Goal: Task Accomplishment & Management: Manage account settings

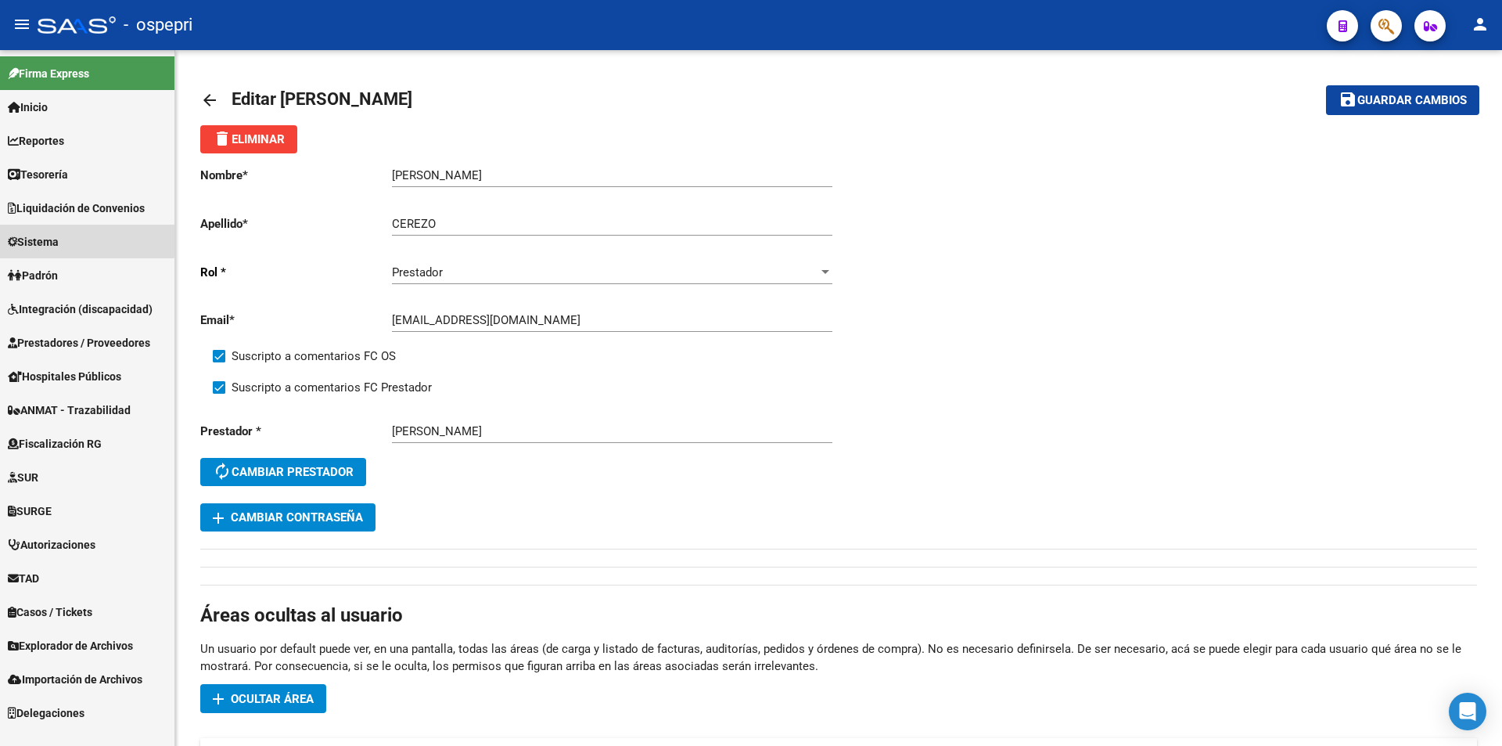
click at [74, 235] on link "Sistema" at bounding box center [87, 242] width 175 height 34
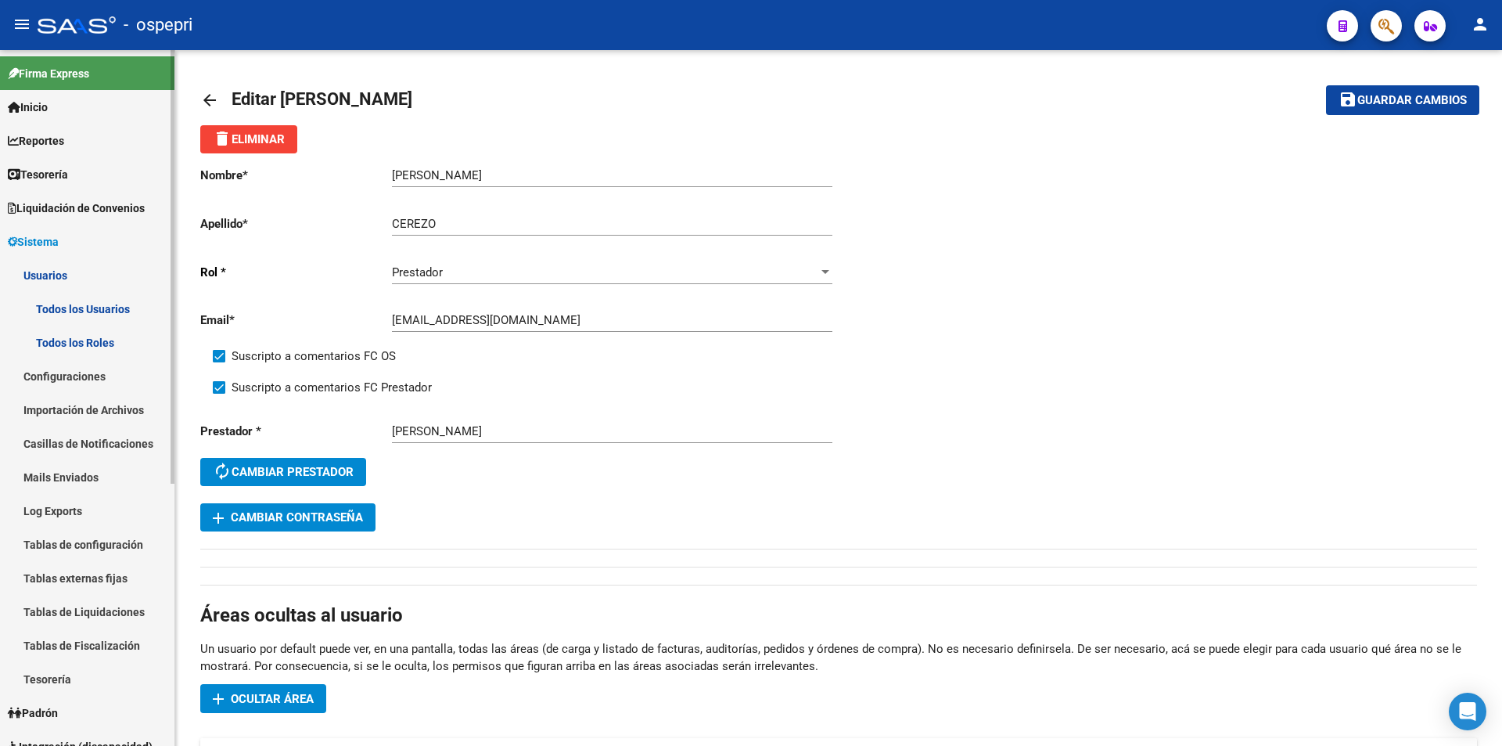
click at [96, 310] on link "Todos los Usuarios" at bounding box center [87, 309] width 175 height 34
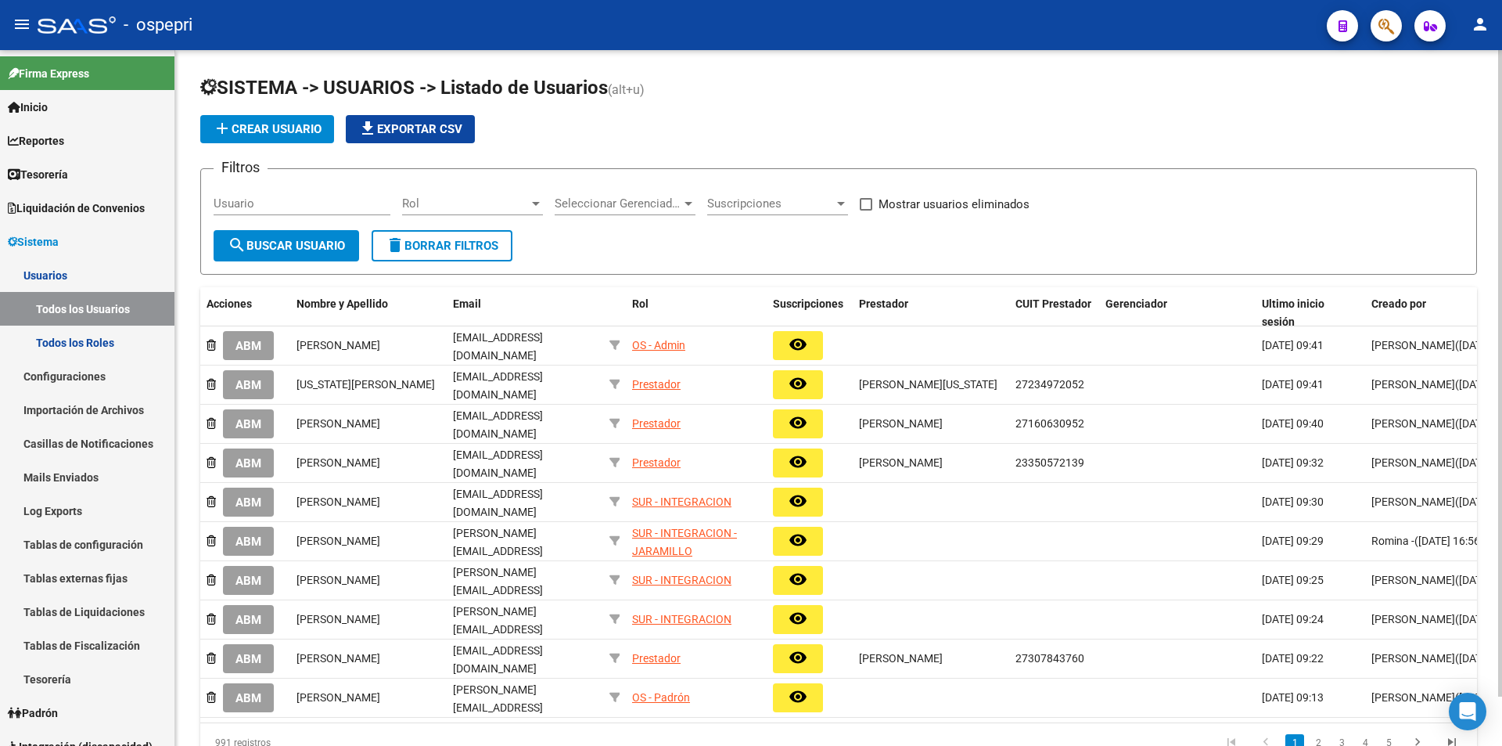
click at [336, 202] on input "Usuario" at bounding box center [302, 203] width 177 height 14
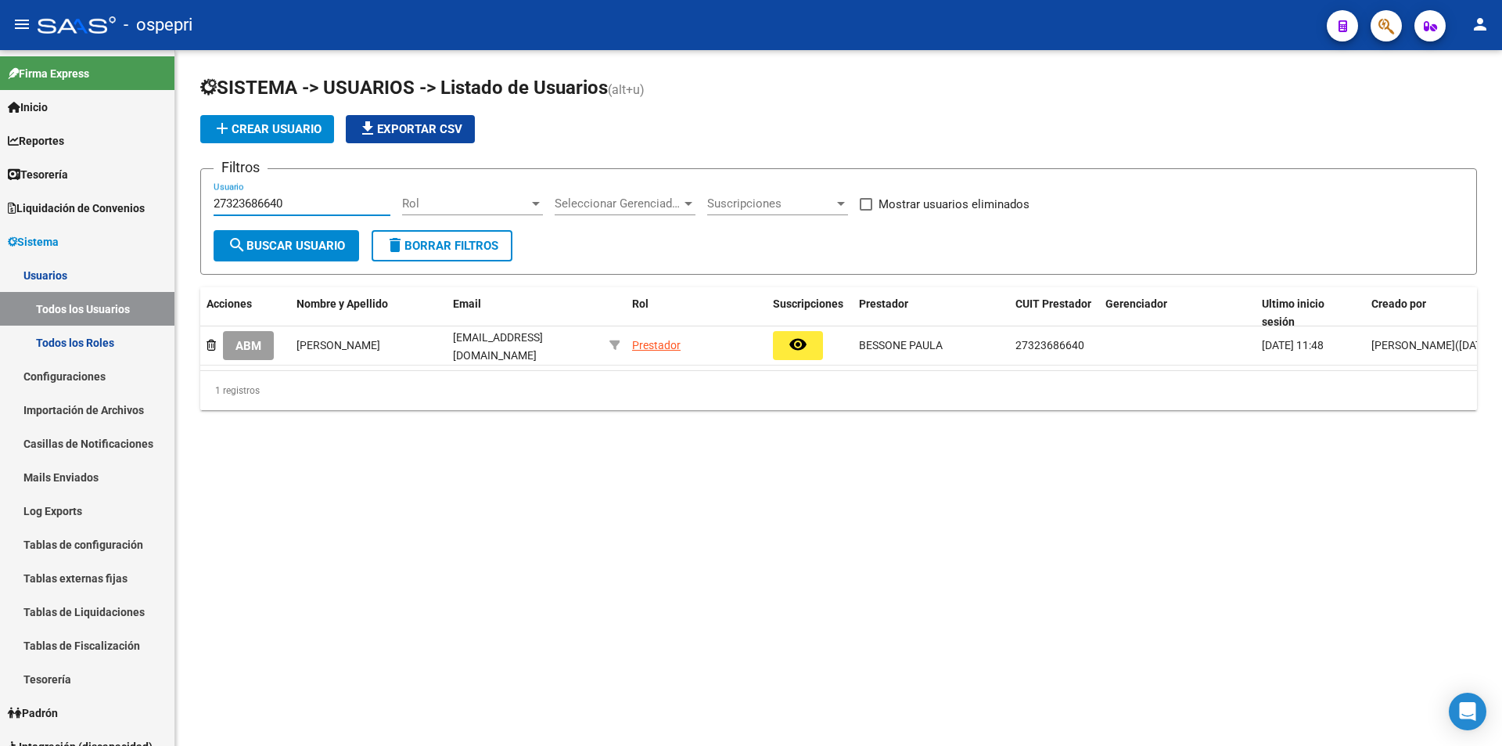
click at [247, 201] on input "27323686640" at bounding box center [302, 203] width 177 height 14
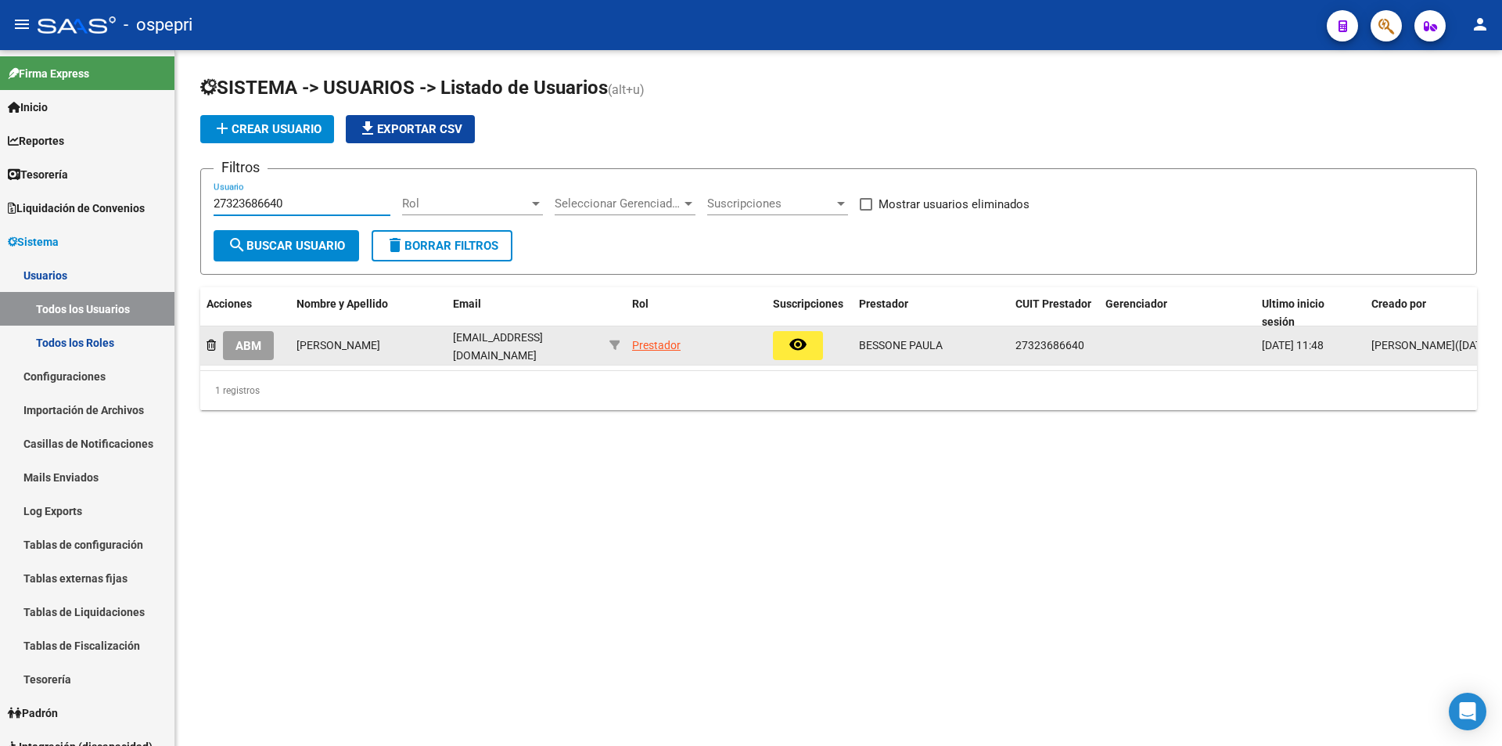
type input "27323686640"
click at [252, 343] on span "ABM" at bounding box center [249, 346] width 26 height 14
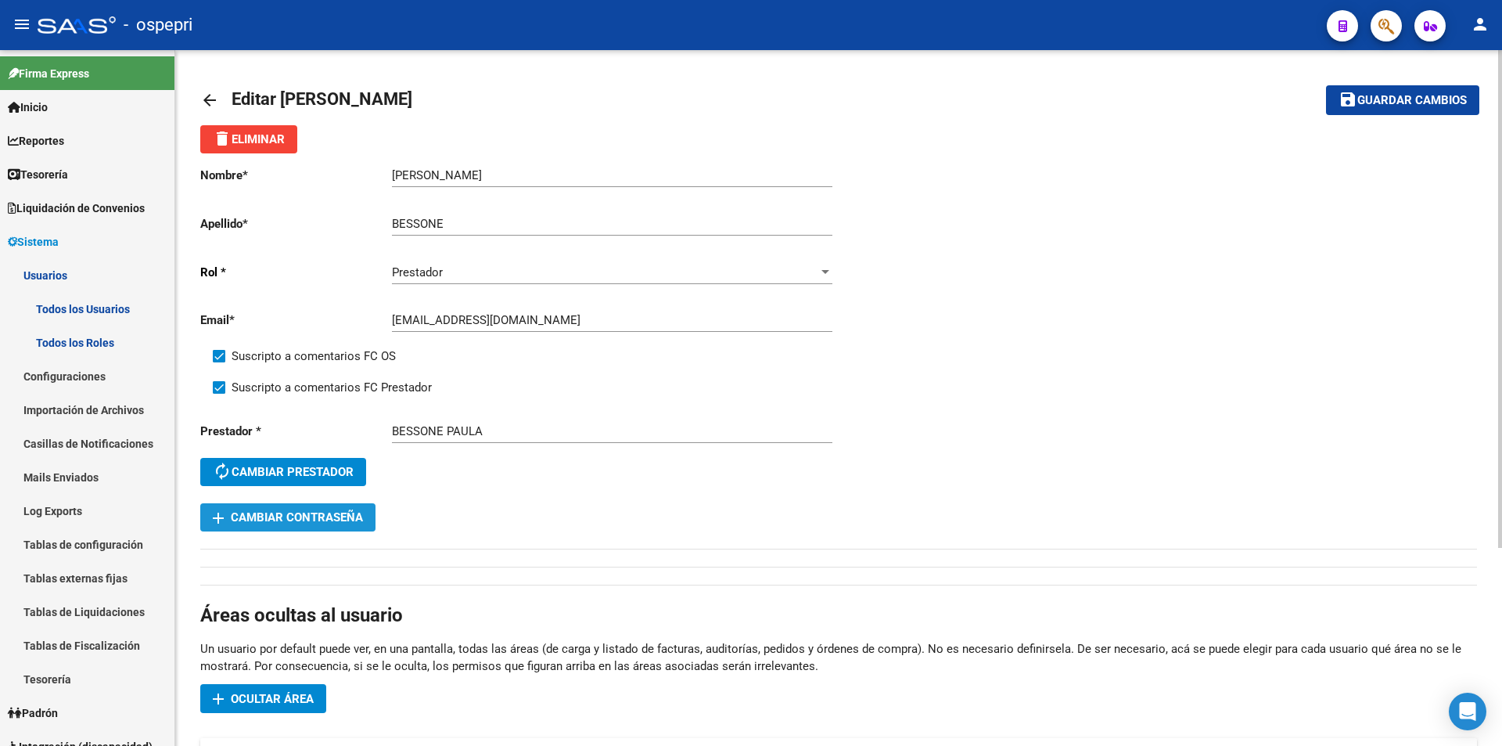
click at [311, 511] on span "add Cambiar Contraseña" at bounding box center [288, 517] width 150 height 14
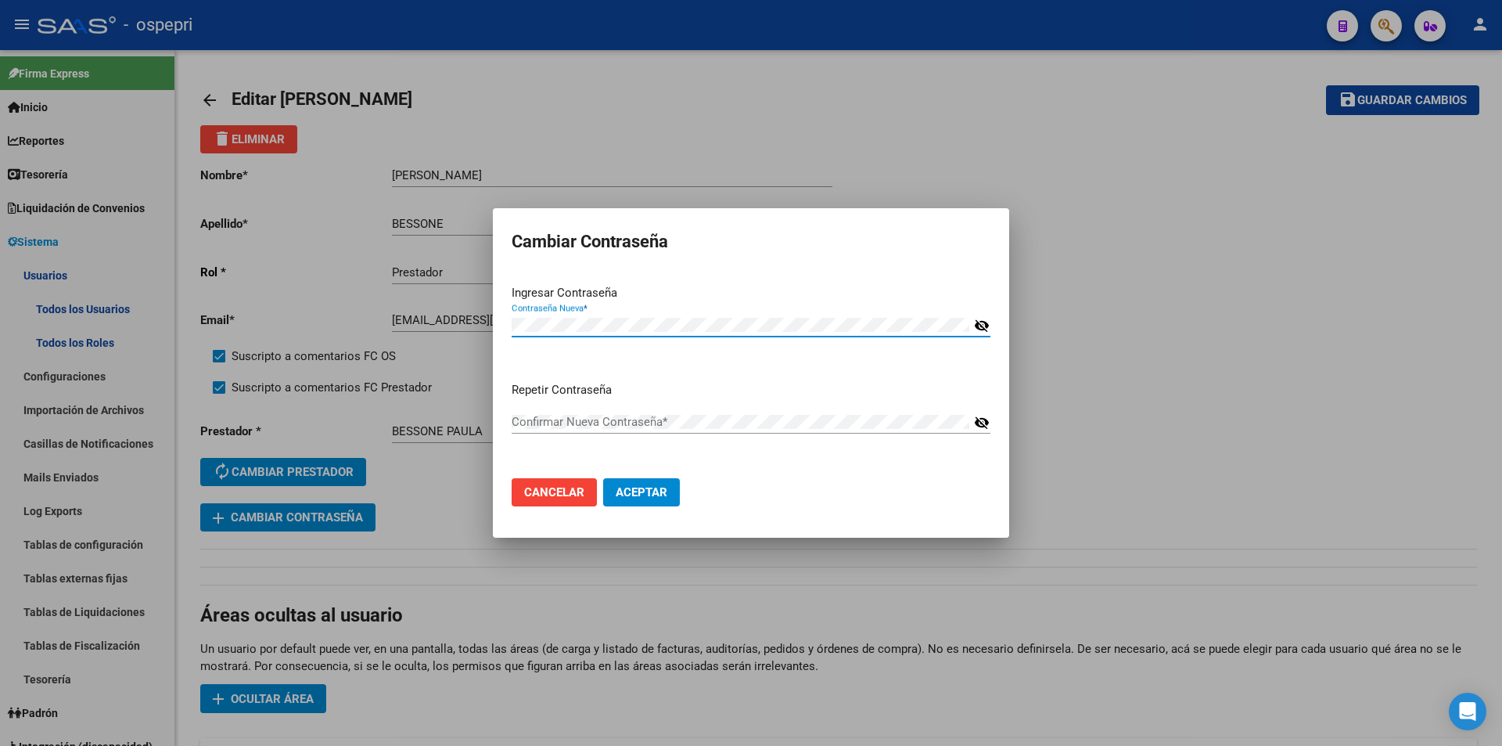
click at [826, 327] on mat-icon "visibility_off" at bounding box center [982, 325] width 16 height 19
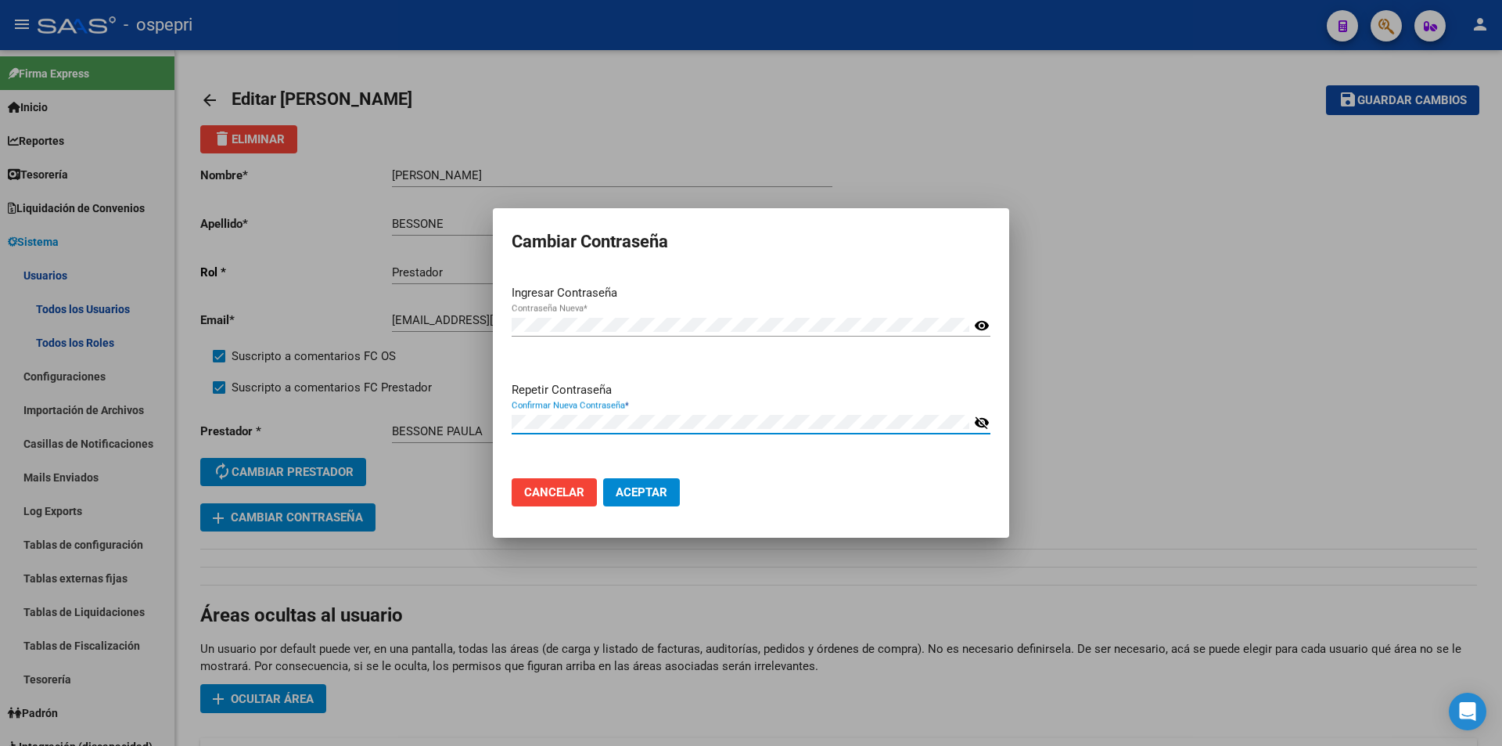
click at [560, 449] on div "Repetir Contraseña Confirmar Nueva Contraseña * visibility_off" at bounding box center [751, 423] width 479 height 85
click at [650, 495] on span "Aceptar" at bounding box center [642, 492] width 52 height 14
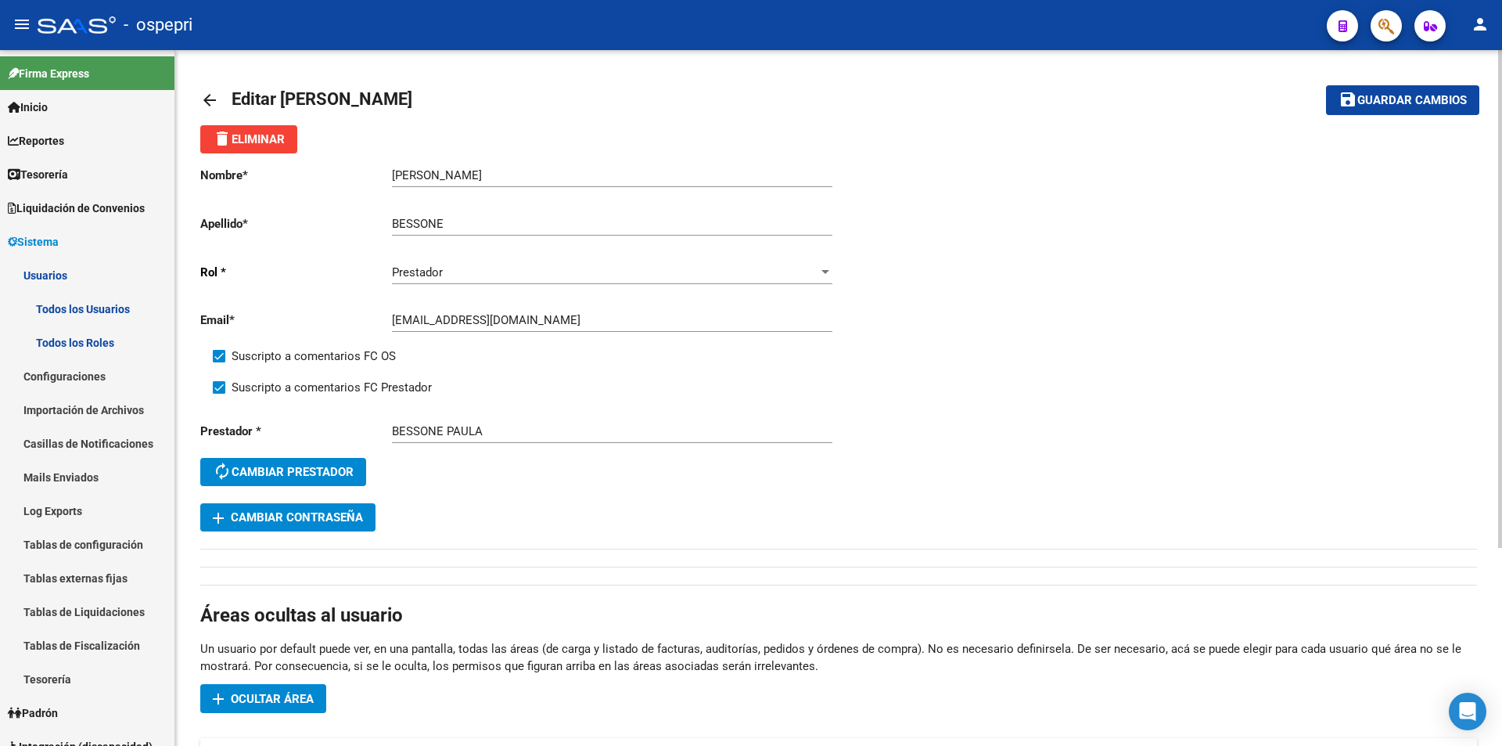
click at [614, 316] on input "[EMAIL_ADDRESS][DOMAIN_NAME]" at bounding box center [612, 320] width 441 height 14
click at [826, 89] on button "save Guardar cambios" at bounding box center [1402, 99] width 153 height 29
click at [326, 526] on button "add Cambiar Contraseña" at bounding box center [287, 517] width 175 height 28
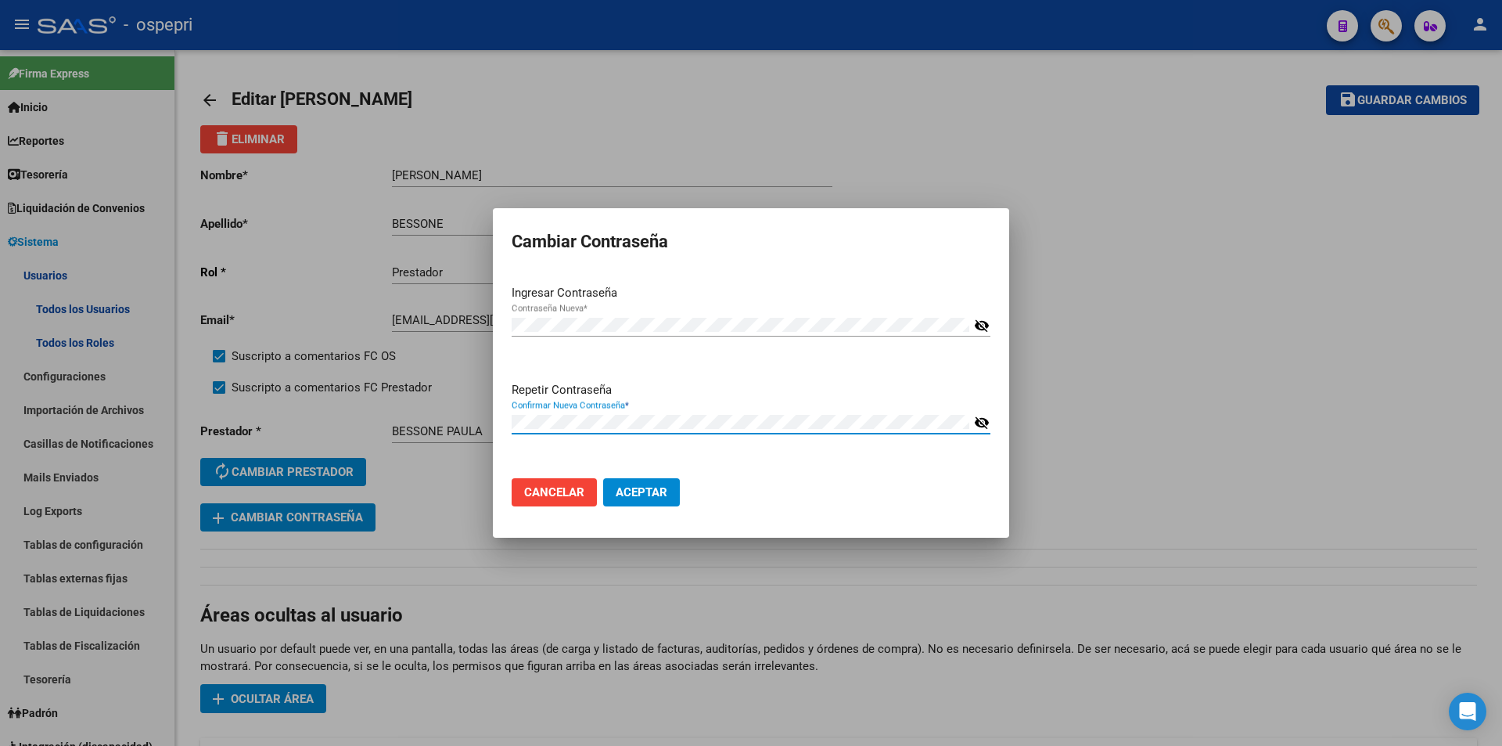
click at [826, 488] on mat-dialog-actions "Cancelar Aceptar" at bounding box center [751, 492] width 479 height 53
click at [642, 495] on span "Aceptar" at bounding box center [642, 492] width 52 height 14
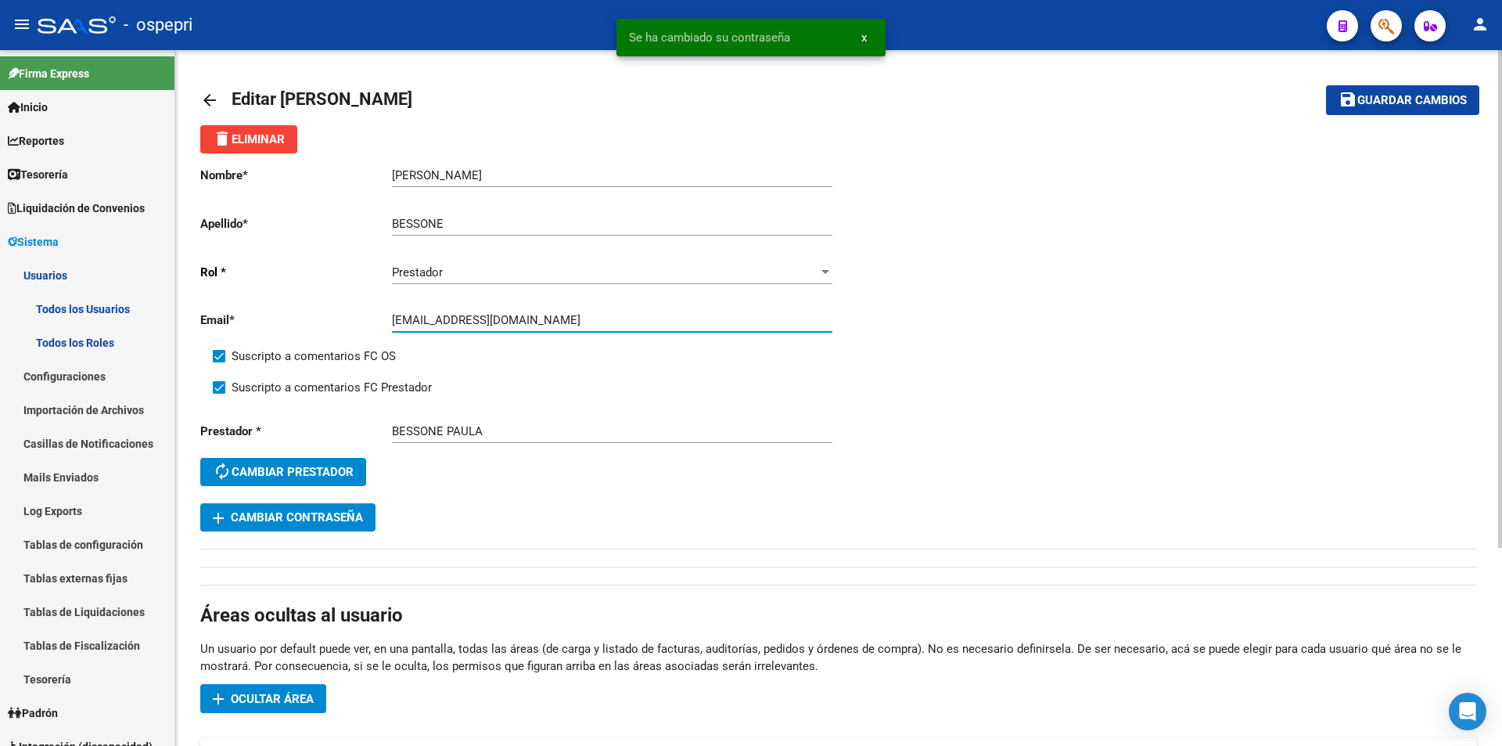
click at [426, 320] on input "[EMAIL_ADDRESS][DOMAIN_NAME]" at bounding box center [612, 320] width 441 height 14
click at [450, 328] on div "paubessone@gmail.com Ingresar email" at bounding box center [612, 315] width 441 height 34
click at [453, 326] on input "[EMAIL_ADDRESS][DOMAIN_NAME]" at bounding box center [612, 320] width 441 height 14
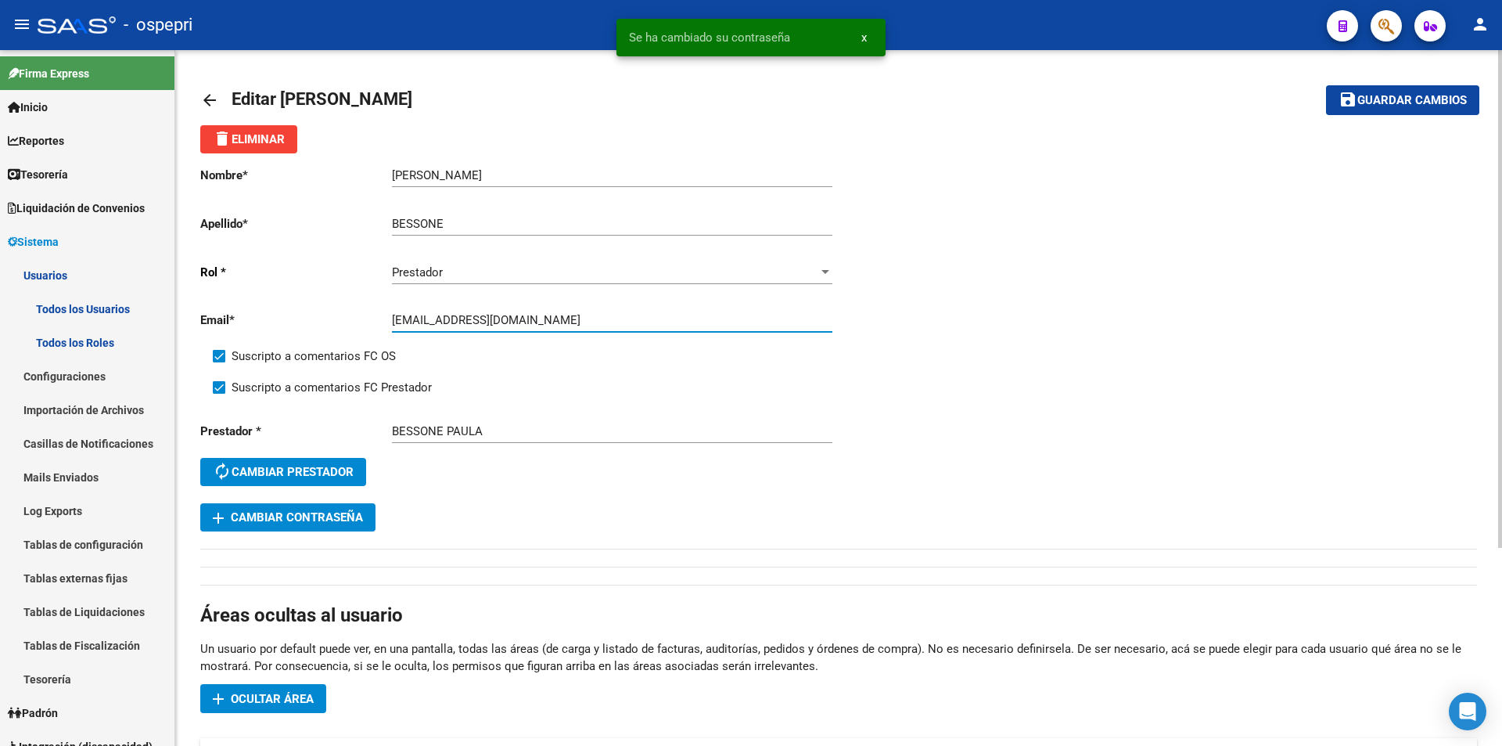
click at [454, 326] on input "[EMAIL_ADDRESS][DOMAIN_NAME]" at bounding box center [612, 320] width 441 height 14
click at [826, 103] on span "Guardar cambios" at bounding box center [1413, 101] width 110 height 14
click at [826, 31] on mat-icon "person" at bounding box center [1480, 24] width 19 height 19
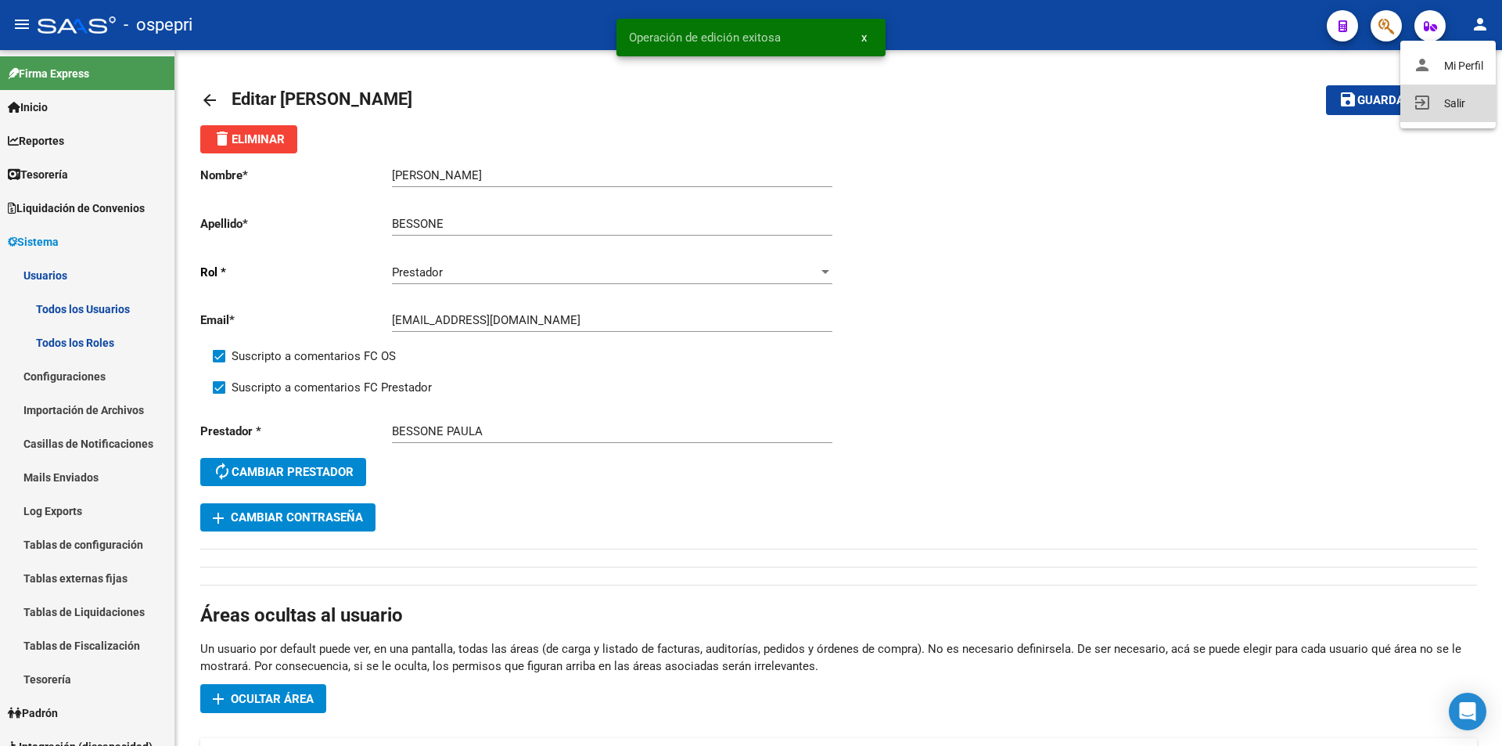
click at [826, 109] on button "exit_to_app Salir" at bounding box center [1448, 104] width 95 height 38
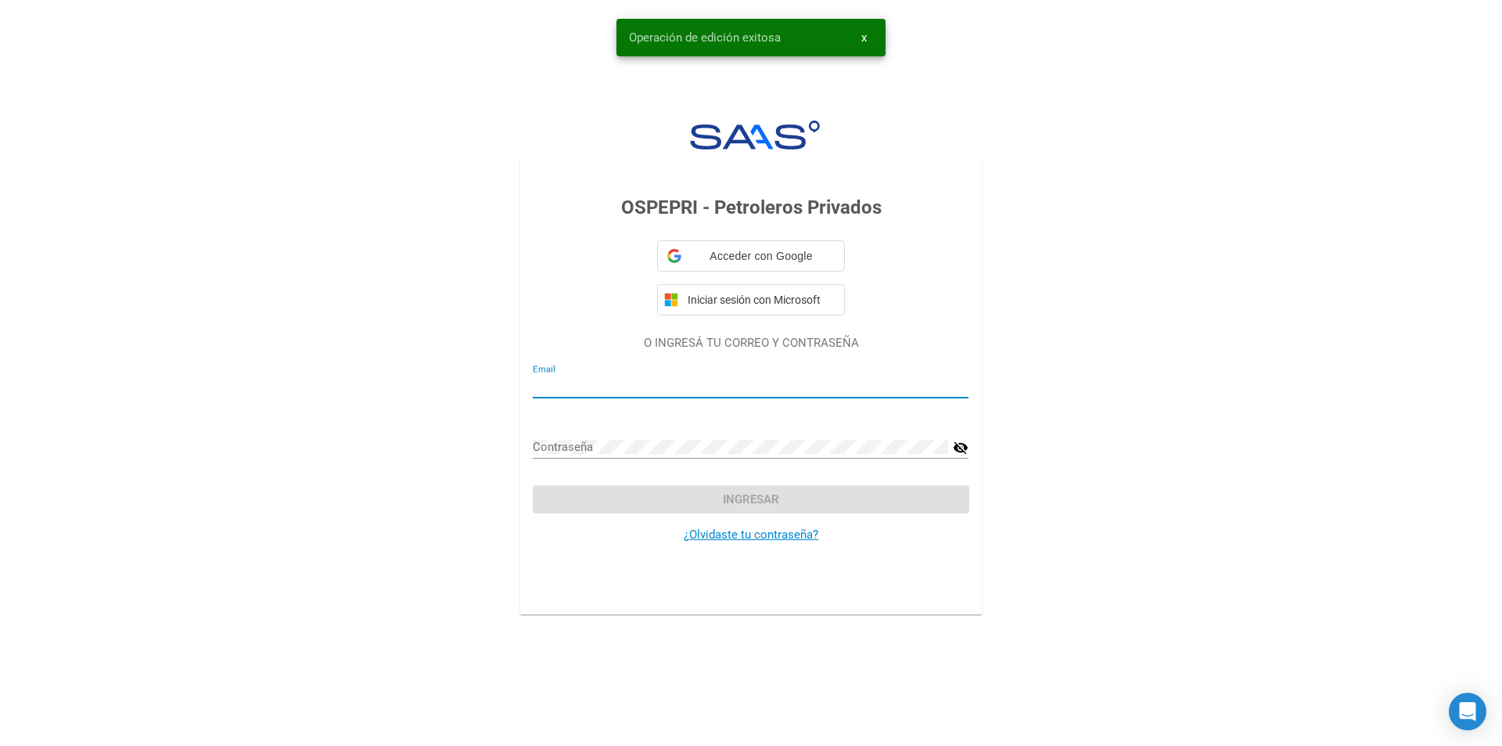
type input "[EMAIL_ADDRESS][DOMAIN_NAME]"
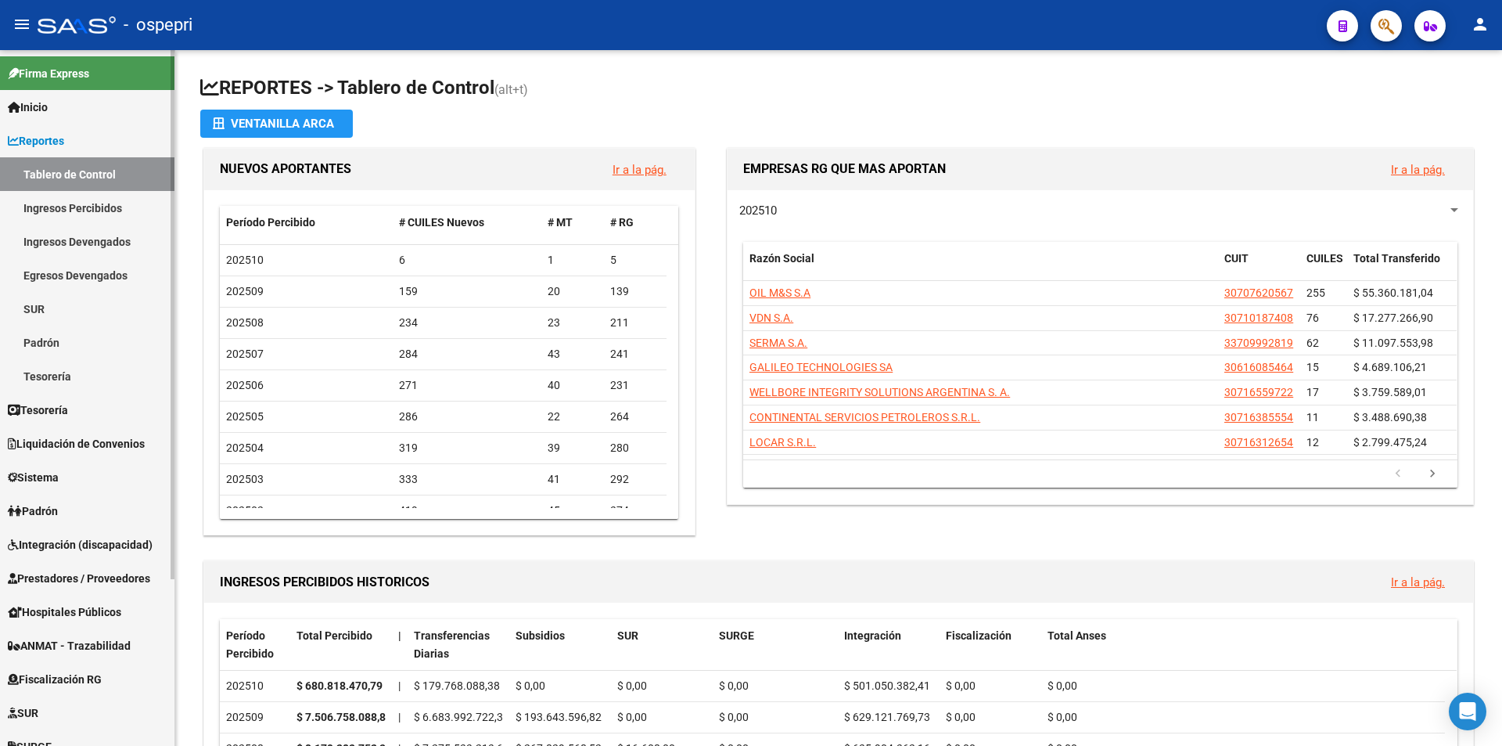
click at [71, 474] on link "Sistema" at bounding box center [87, 477] width 175 height 34
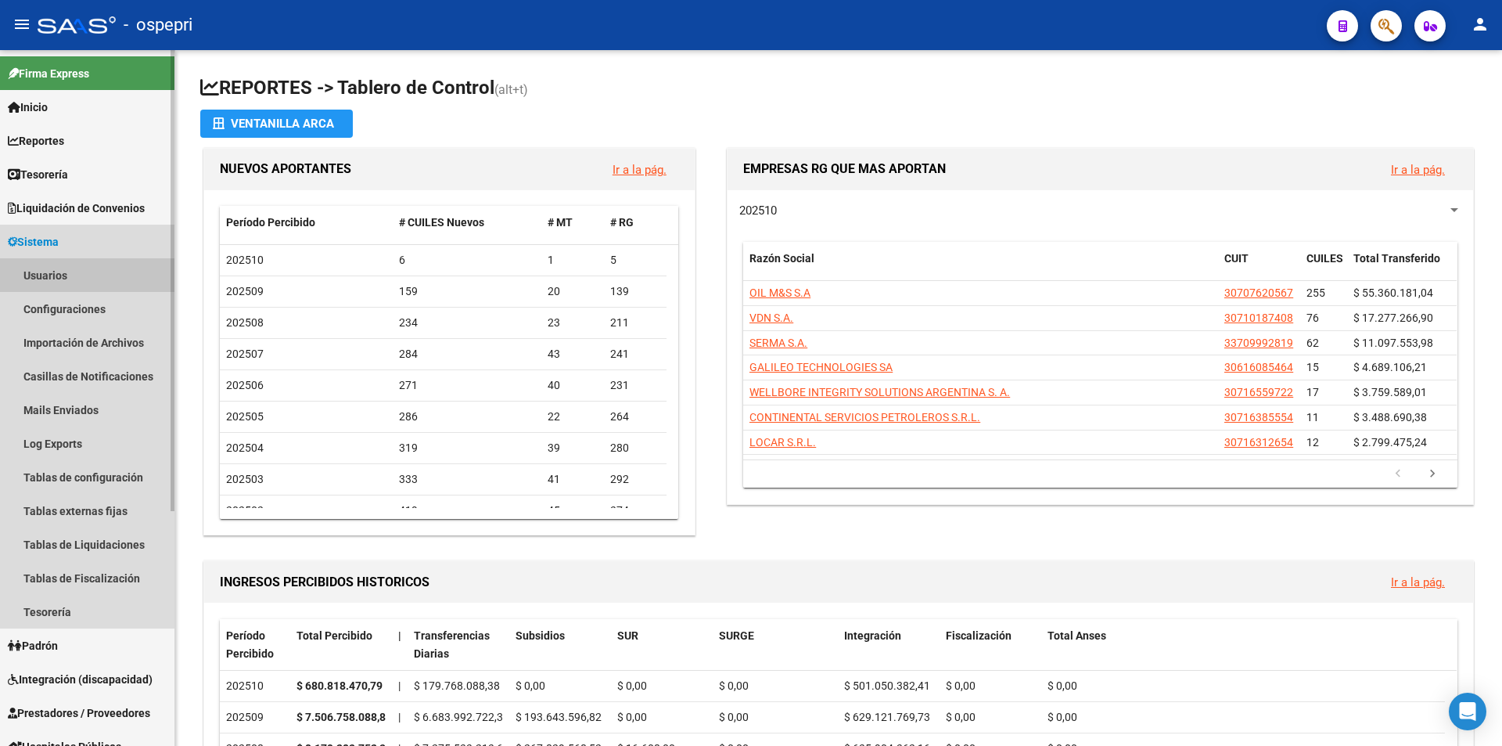
click at [107, 279] on link "Usuarios" at bounding box center [87, 275] width 175 height 34
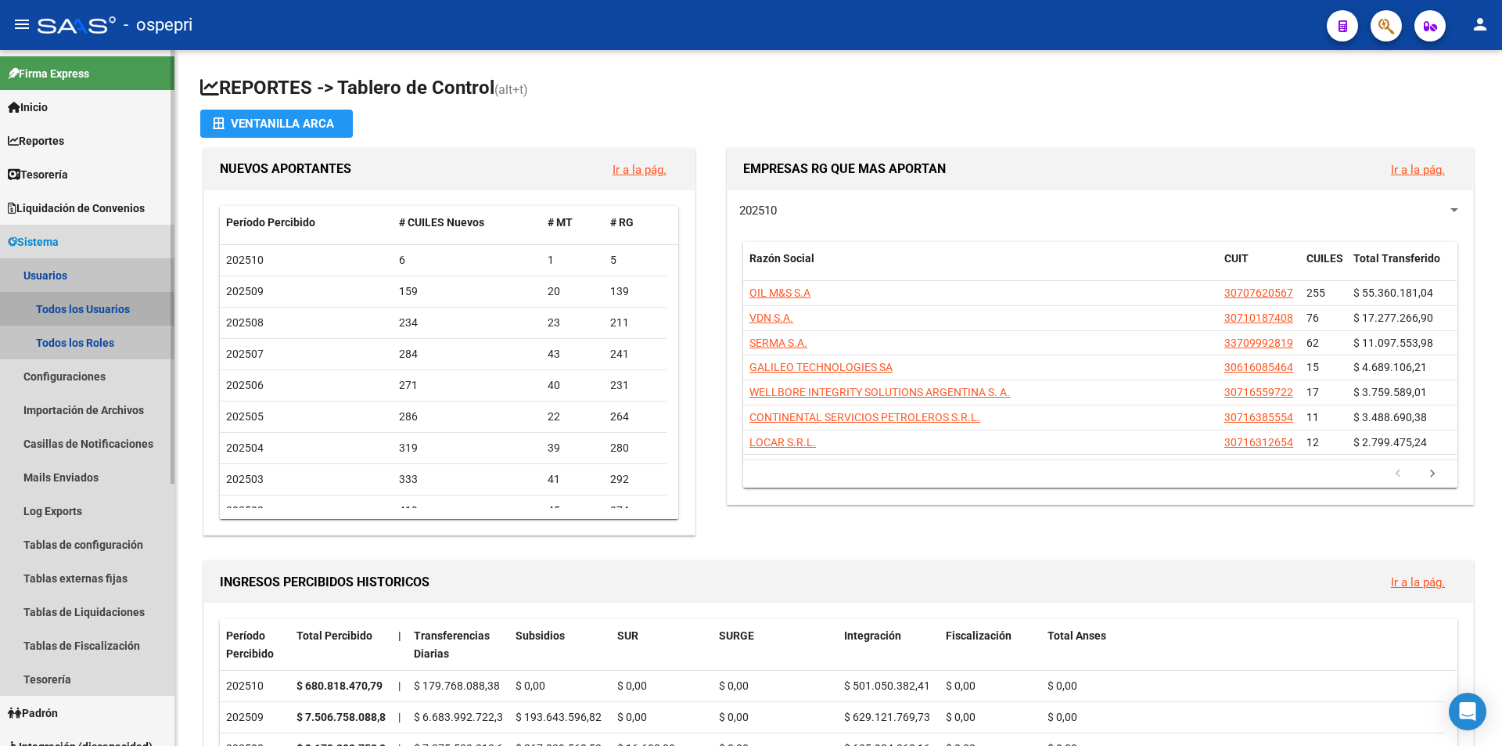
click at [113, 310] on link "Todos los Usuarios" at bounding box center [87, 309] width 175 height 34
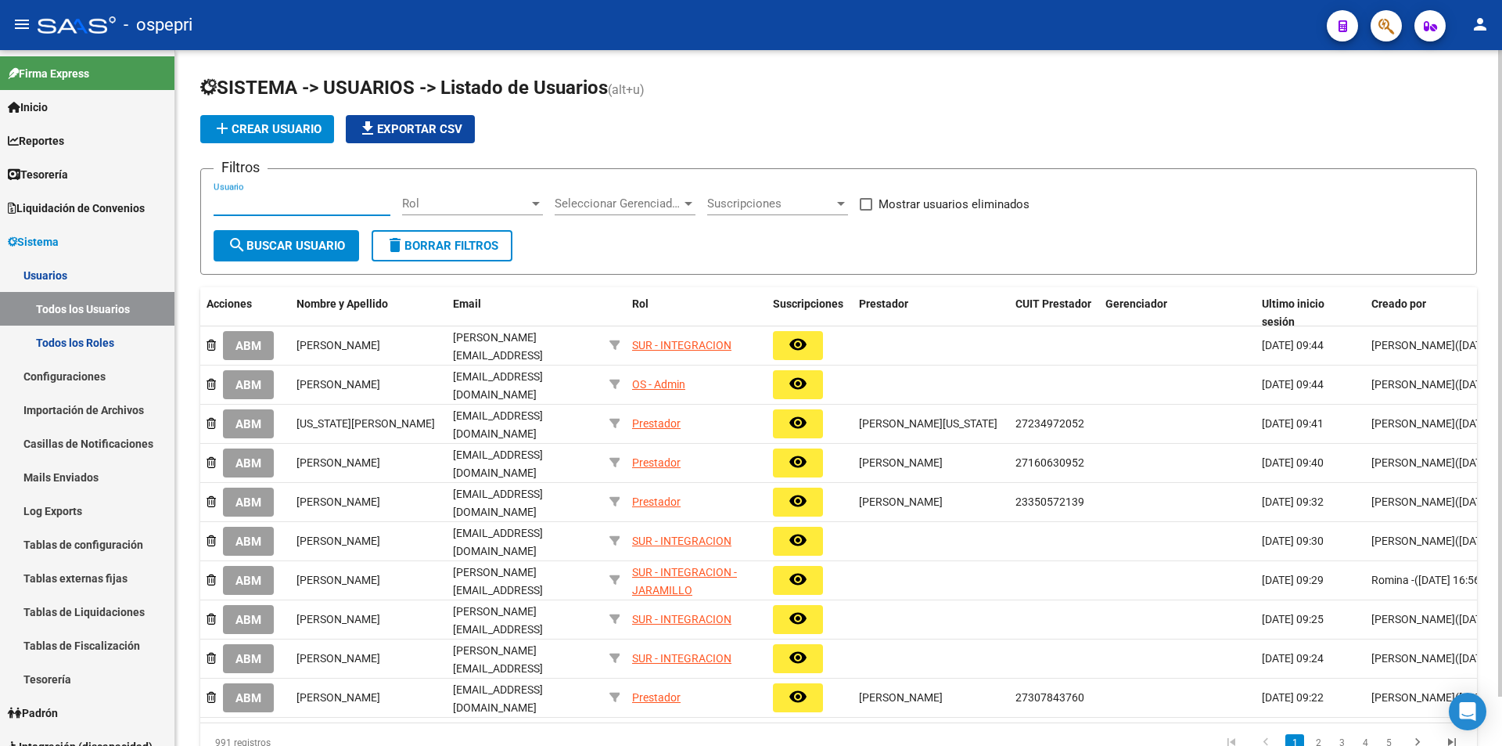
click at [313, 202] on input "Usuario" at bounding box center [302, 203] width 177 height 14
paste input "[EMAIL_ADDRESS][DOMAIN_NAME]"
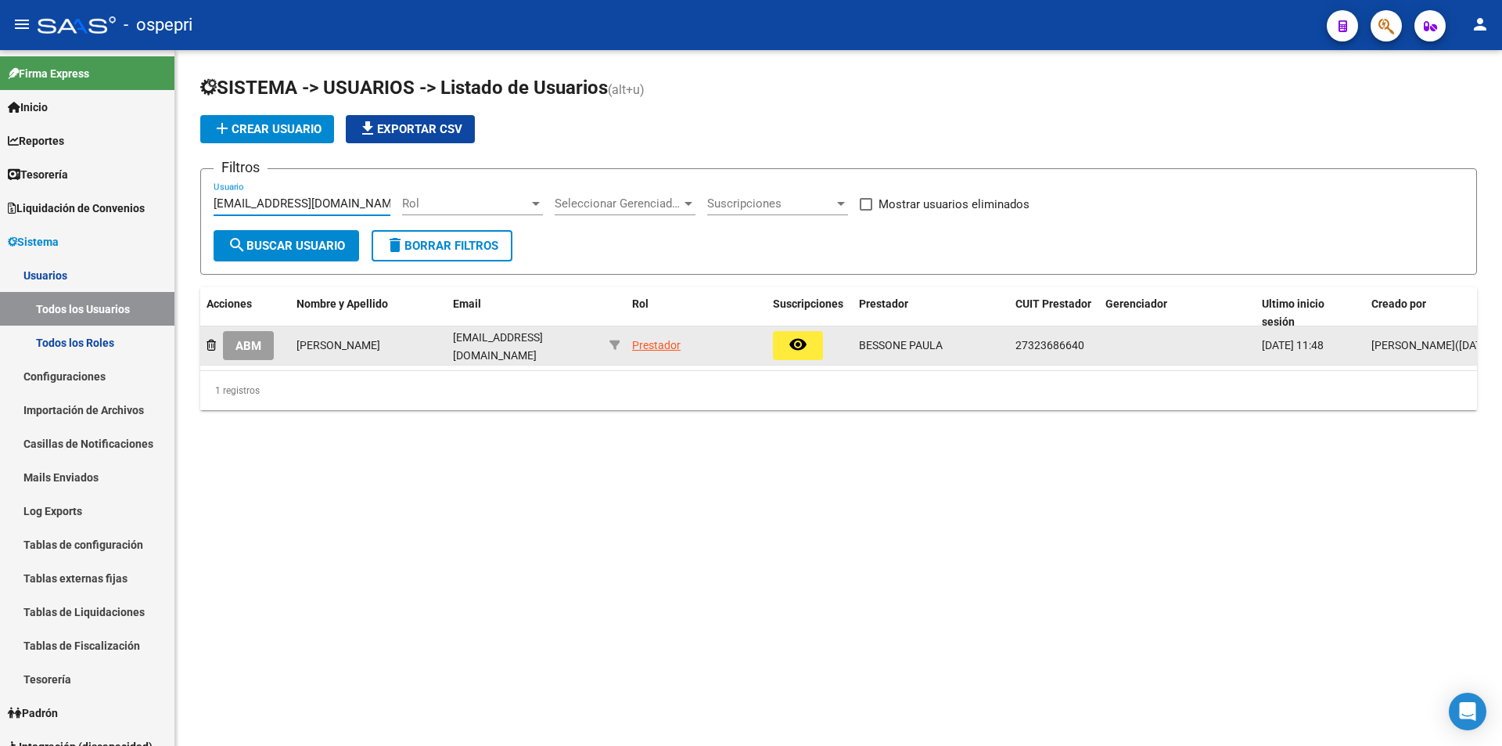
type input "[EMAIL_ADDRESS][DOMAIN_NAME]"
click at [255, 344] on span "ABM" at bounding box center [249, 346] width 26 height 14
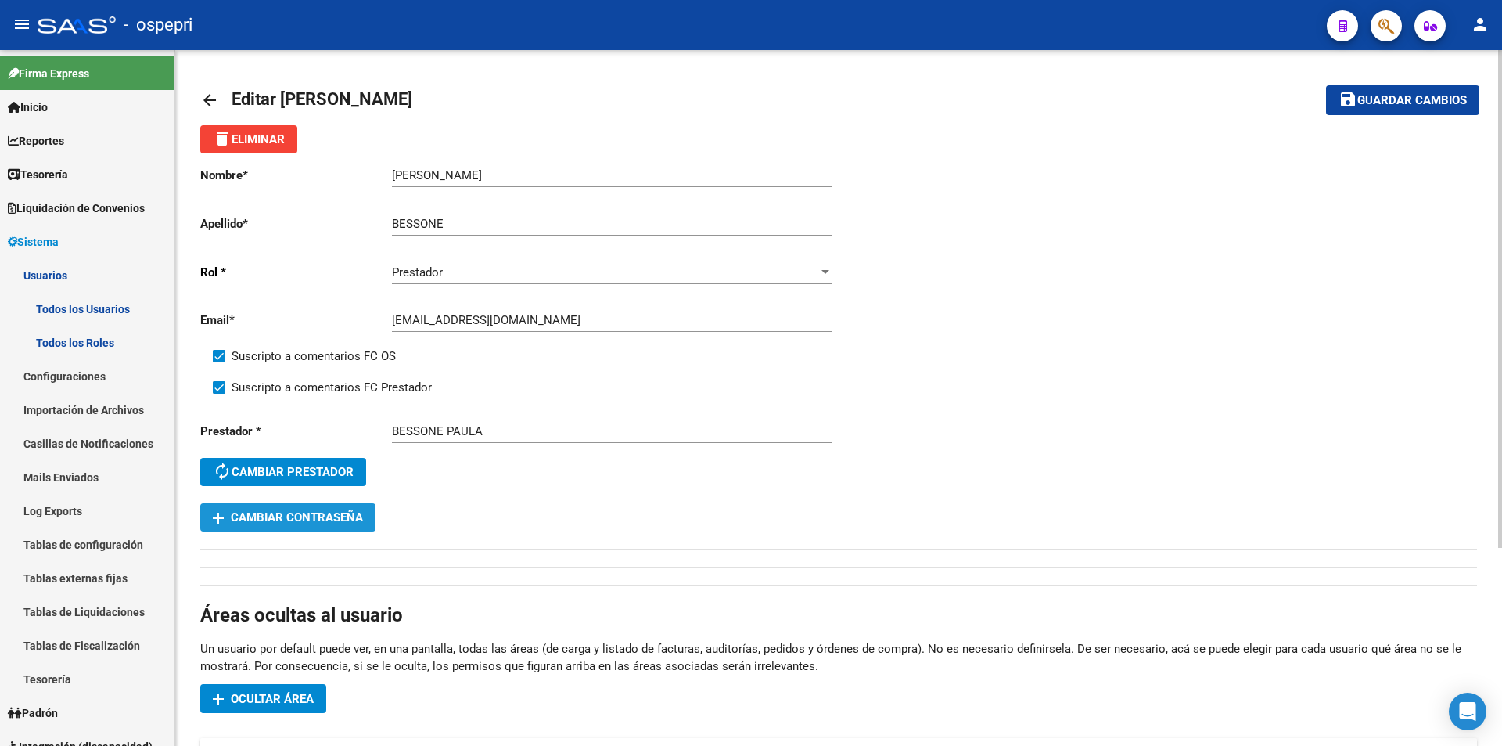
click at [335, 519] on span "add Cambiar Contraseña" at bounding box center [288, 517] width 150 height 14
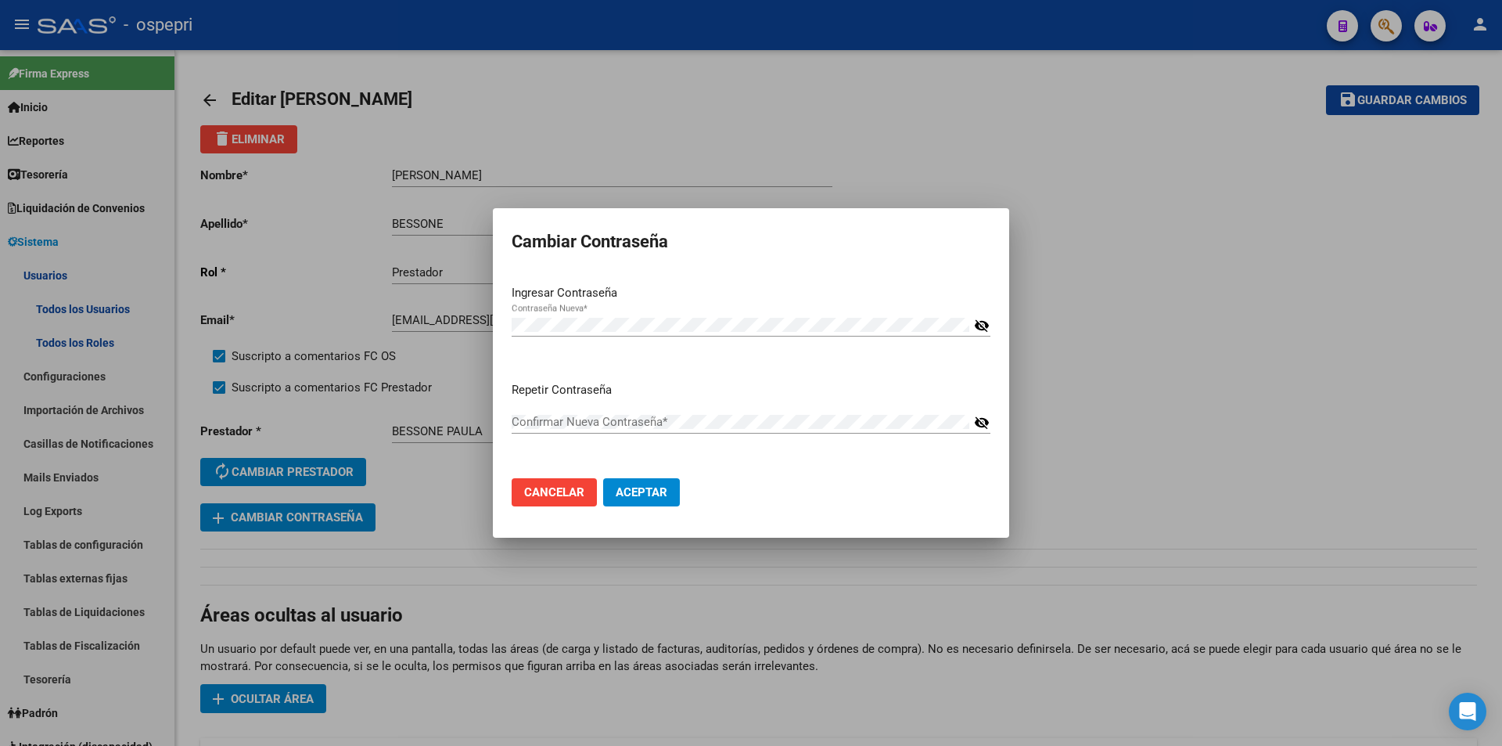
click at [970, 328] on button "visibility_off" at bounding box center [980, 329] width 21 height 2
click at [797, 311] on div "Ingresar Contraseña Contraseña Nueva * visibility" at bounding box center [751, 326] width 479 height 85
click at [795, 311] on div "Ingresar Contraseña Contraseña Nueva * visibility" at bounding box center [751, 326] width 479 height 85
click at [787, 313] on div "Contraseña Nueva *" at bounding box center [741, 324] width 458 height 23
click at [858, 453] on div "Repetir Contraseña Confirmar Nueva Contraseña * visibility_off" at bounding box center [751, 423] width 479 height 85
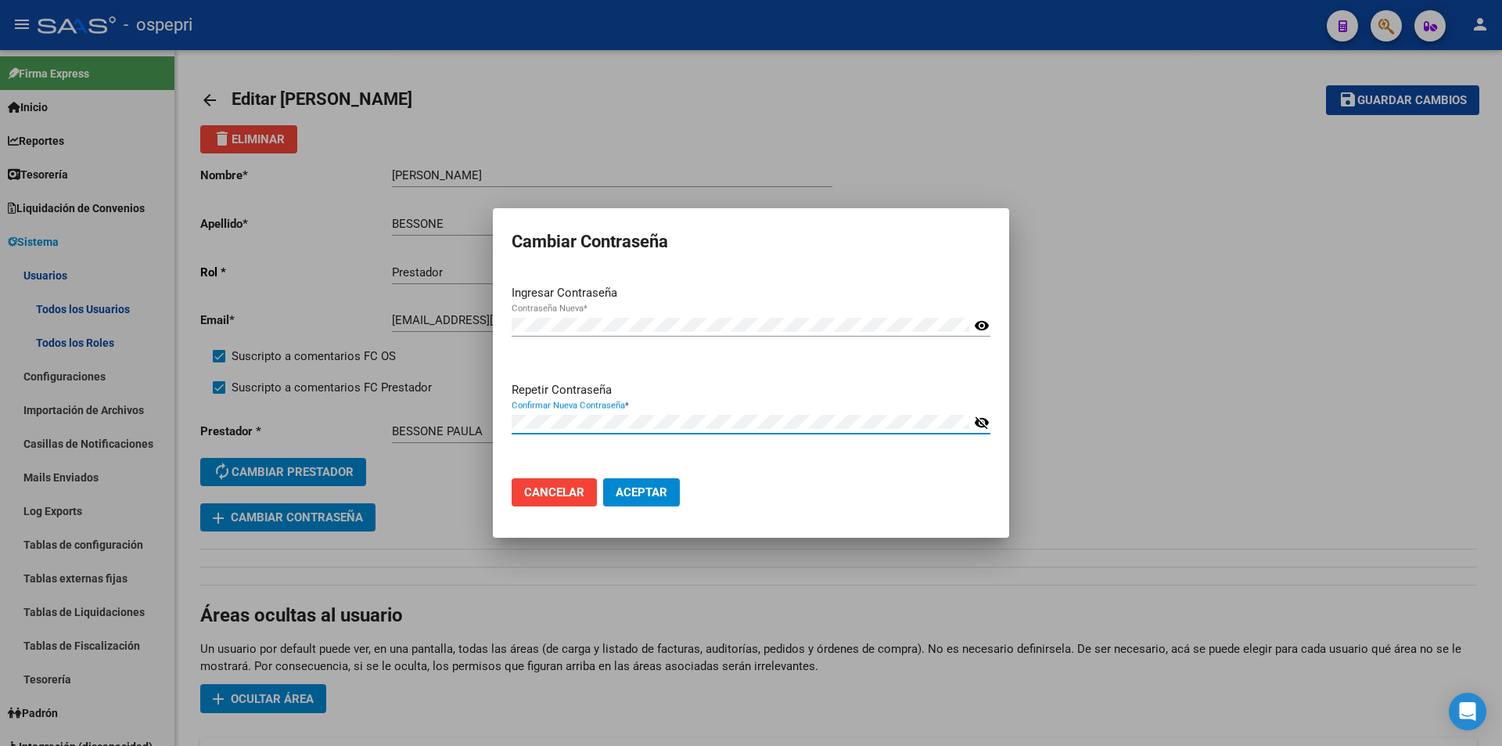
click at [893, 498] on mat-dialog-actions "Cancelar Aceptar" at bounding box center [751, 492] width 479 height 53
click at [662, 497] on span "Aceptar" at bounding box center [642, 492] width 52 height 14
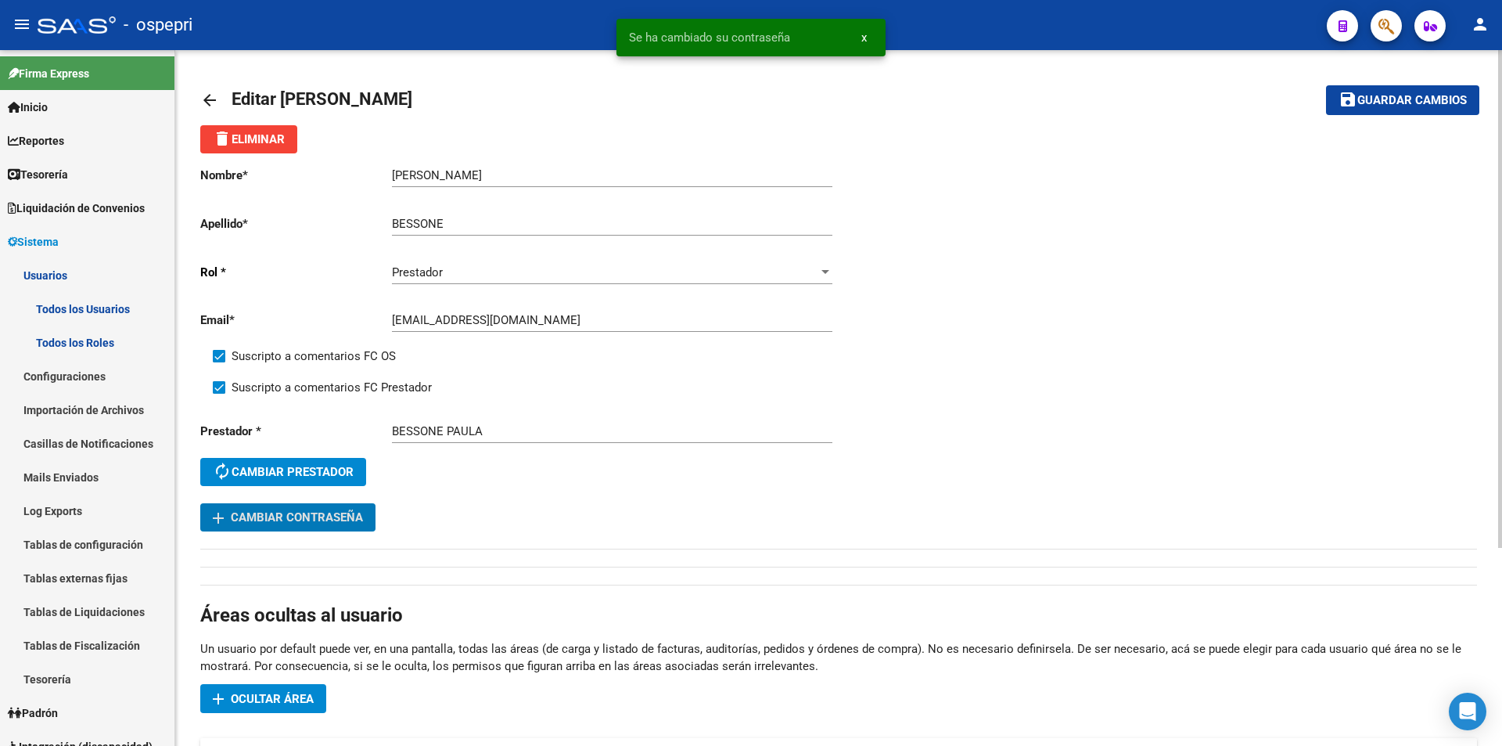
click at [1372, 108] on button "save Guardar cambios" at bounding box center [1402, 99] width 153 height 29
click at [1477, 25] on mat-icon "person" at bounding box center [1480, 24] width 19 height 19
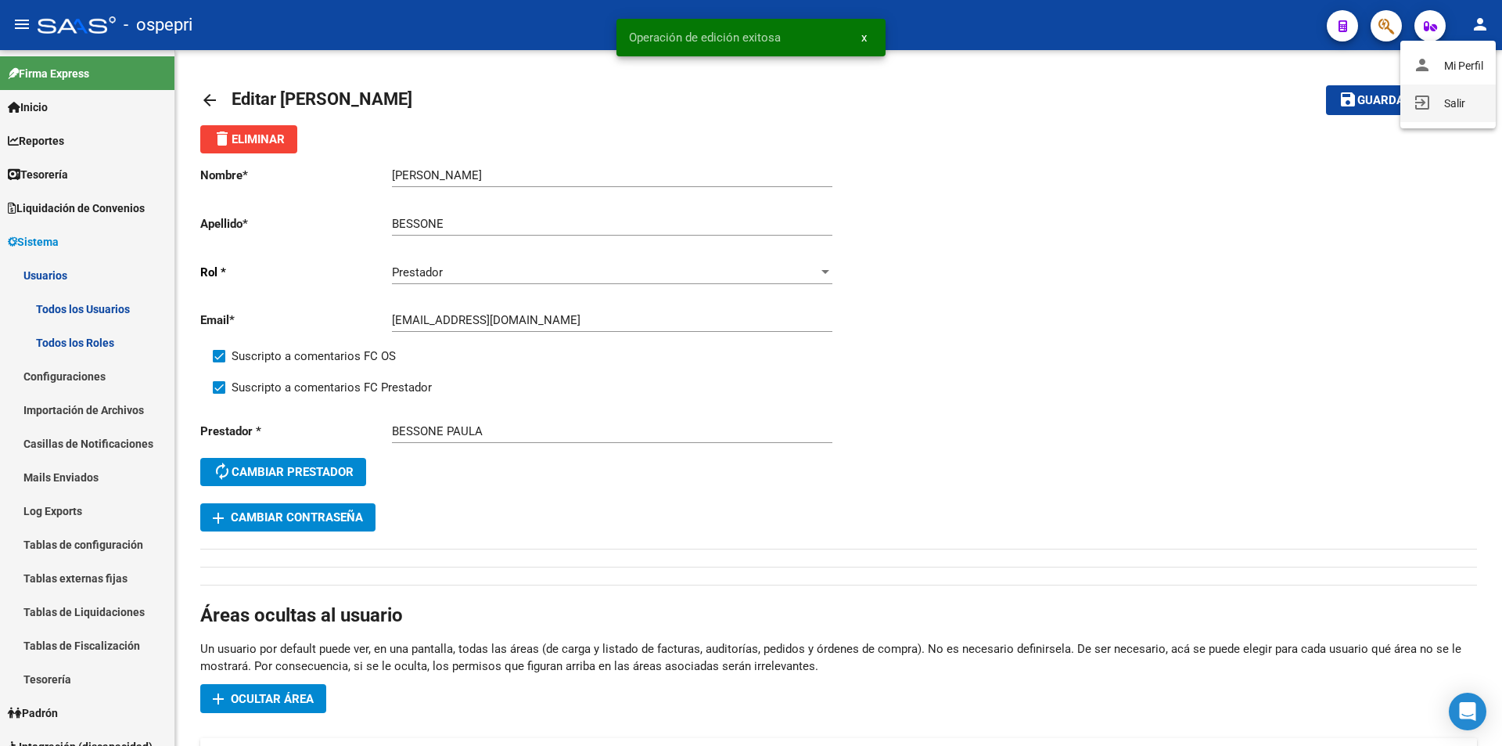
click at [1424, 104] on mat-icon "exit_to_app" at bounding box center [1422, 102] width 19 height 19
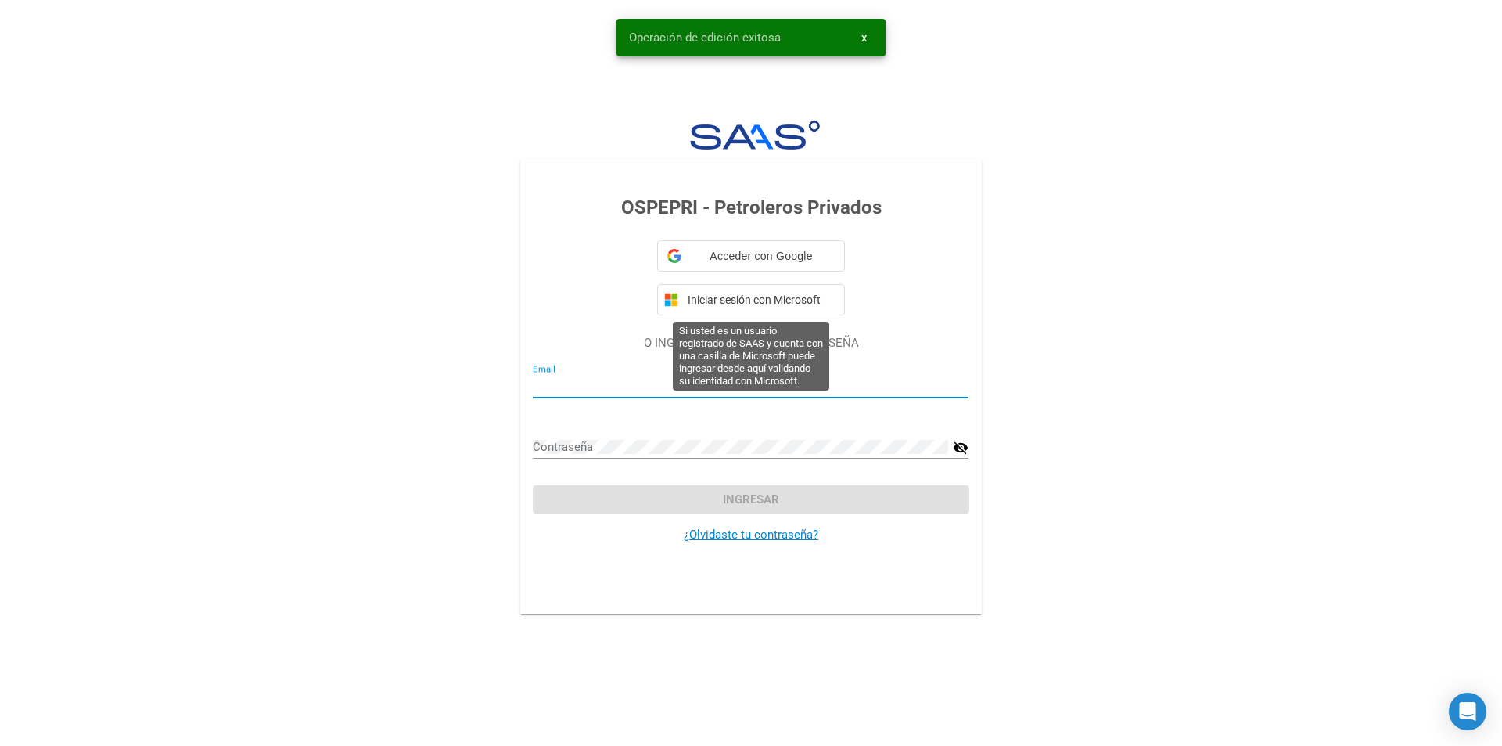
type input "[EMAIL_ADDRESS][DOMAIN_NAME]"
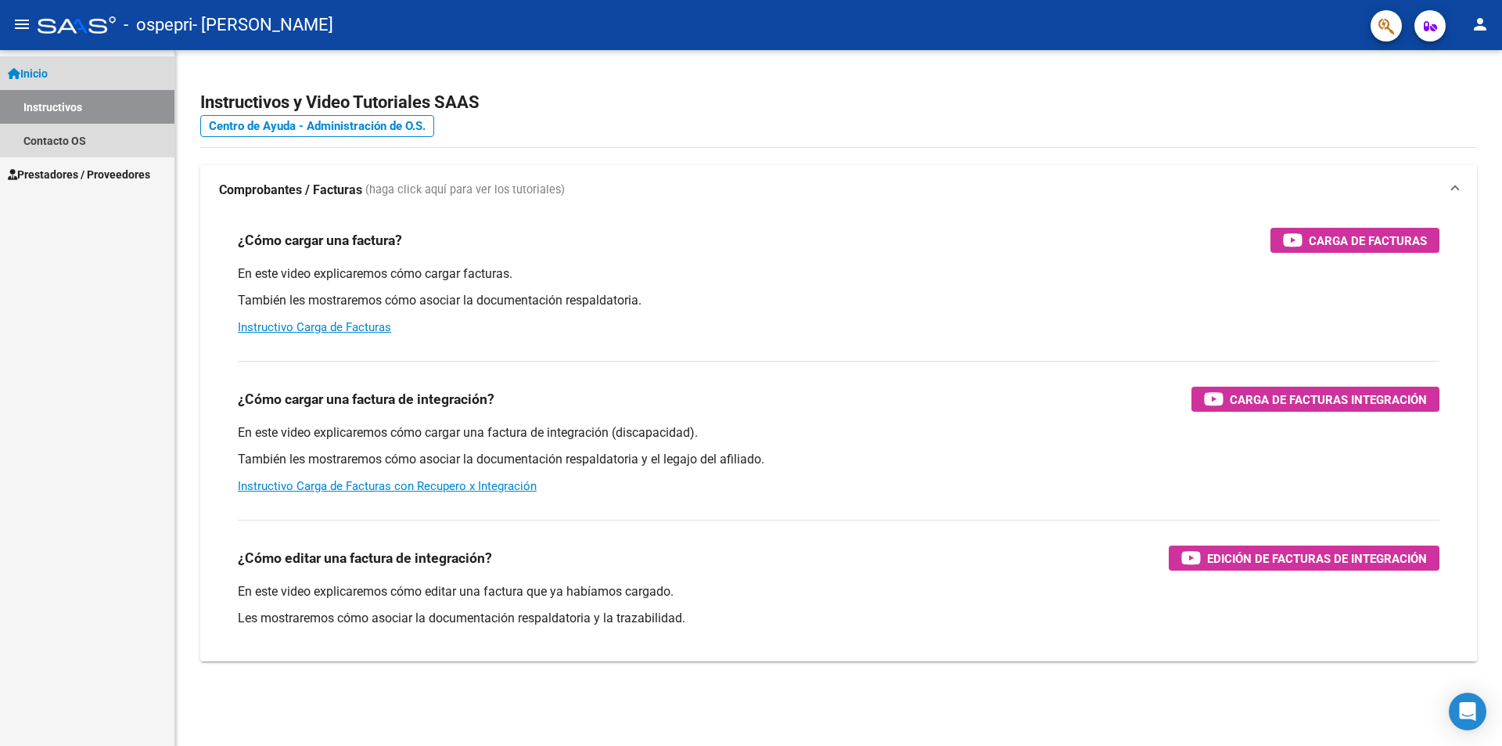
click at [95, 117] on link "Instructivos" at bounding box center [87, 107] width 175 height 34
click at [74, 142] on link "Contacto OS" at bounding box center [87, 141] width 175 height 34
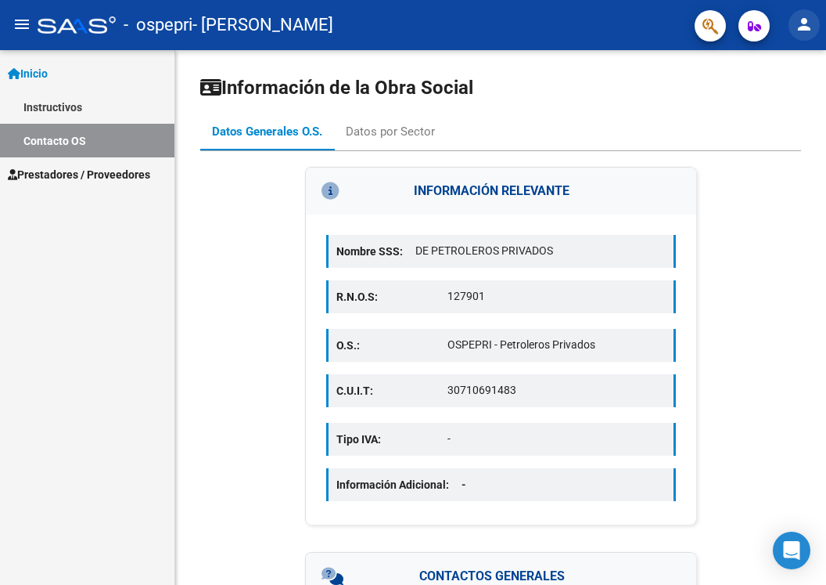
click at [810, 26] on mat-icon "person" at bounding box center [804, 24] width 19 height 19
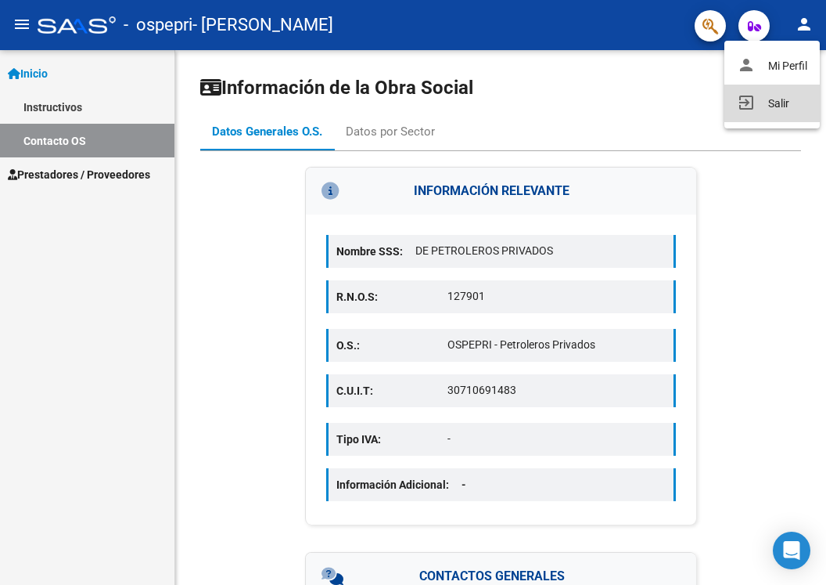
click at [762, 101] on button "exit_to_app Salir" at bounding box center [772, 104] width 95 height 38
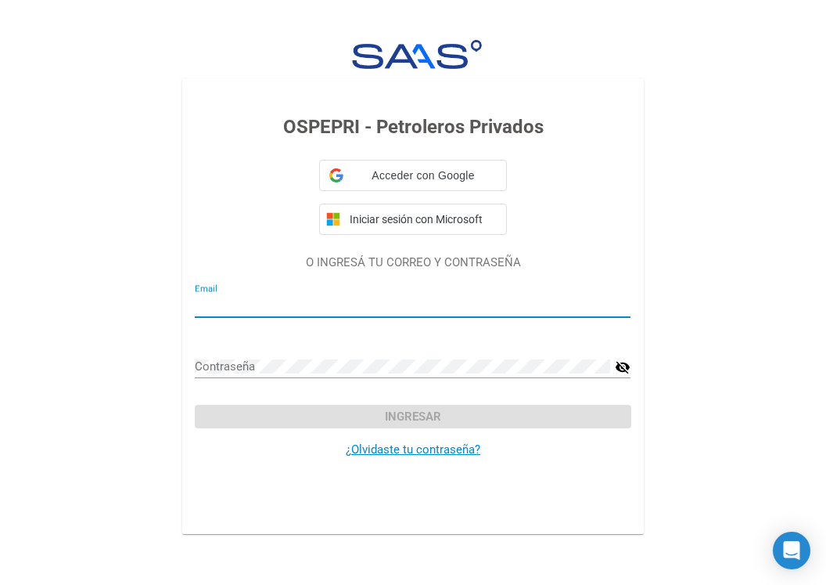
type input "[EMAIL_ADDRESS][DOMAIN_NAME]"
